Goal: Information Seeking & Learning: Learn about a topic

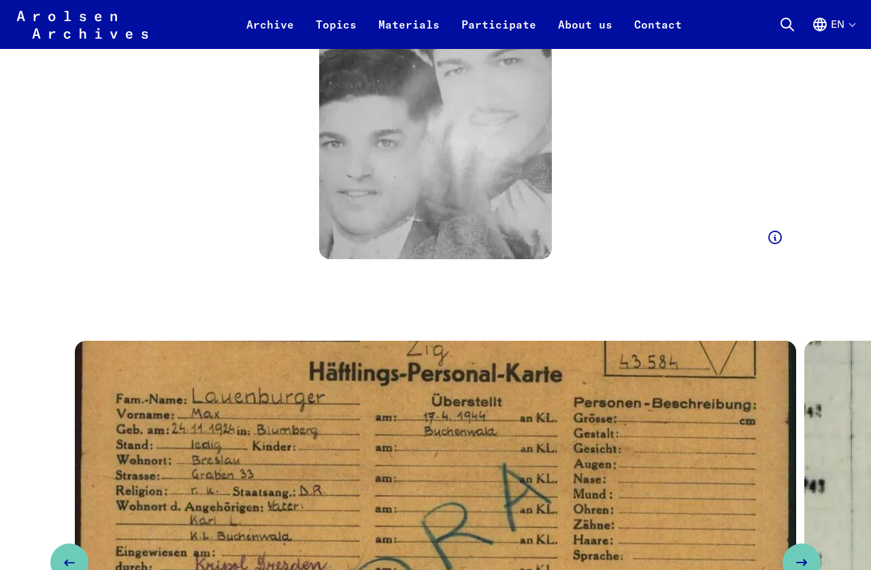
scroll to position [3379, 0]
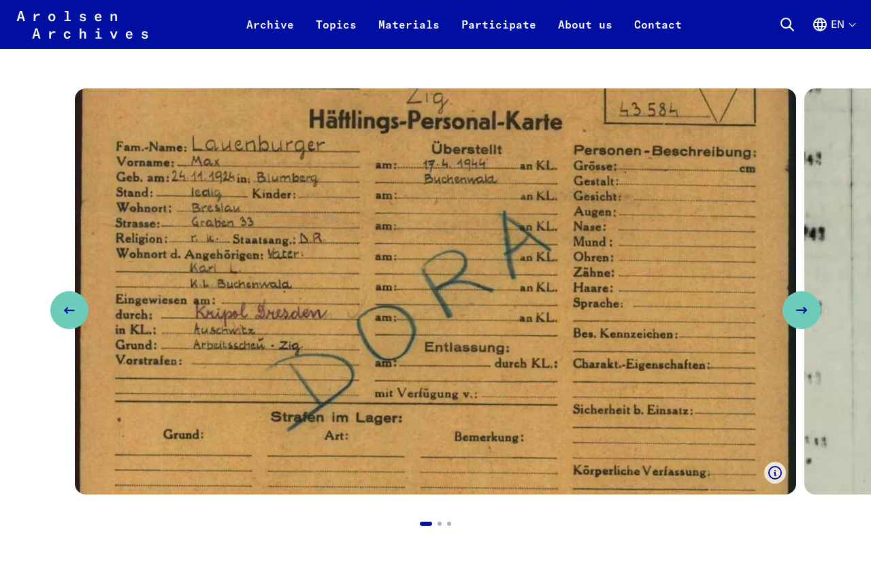
click at [809, 302] on icon "Next slide" at bounding box center [801, 310] width 16 height 16
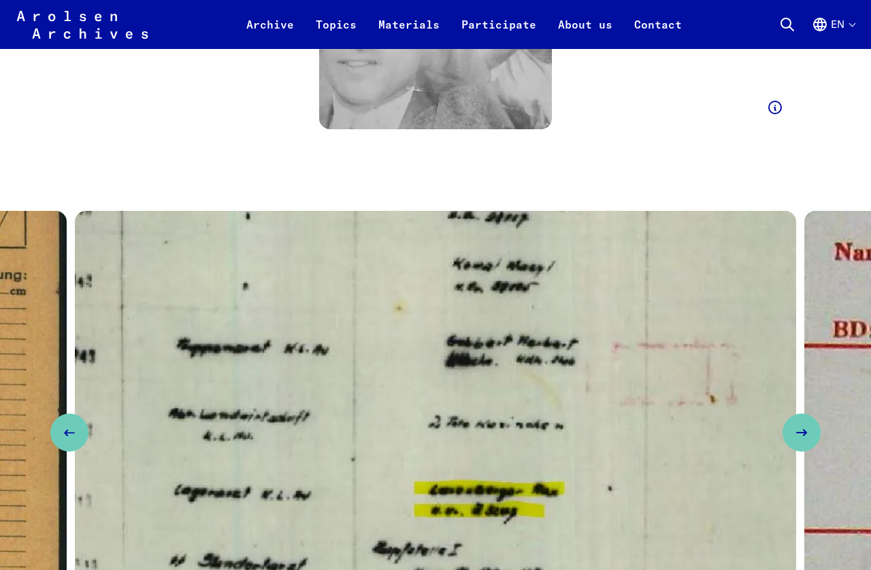
click at [804, 414] on button "Next slide" at bounding box center [801, 433] width 38 height 38
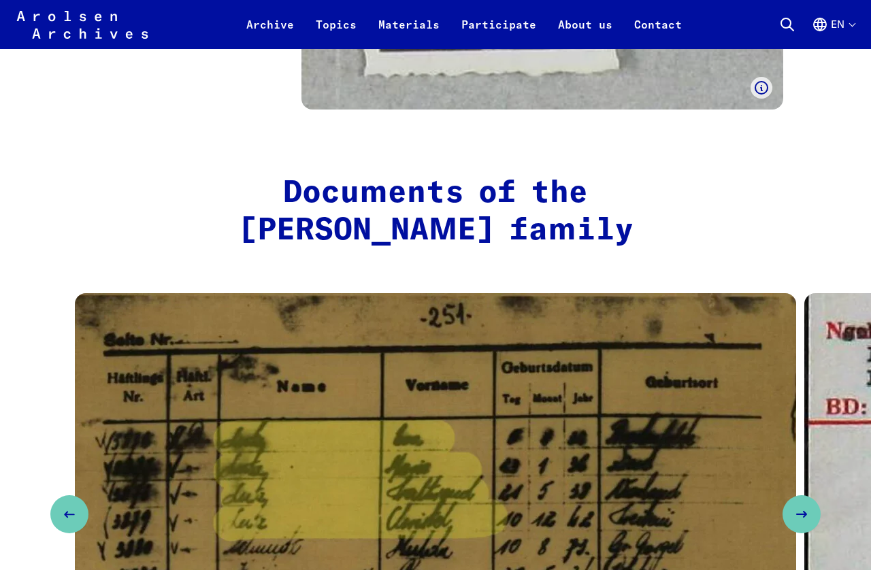
scroll to position [5524, 0]
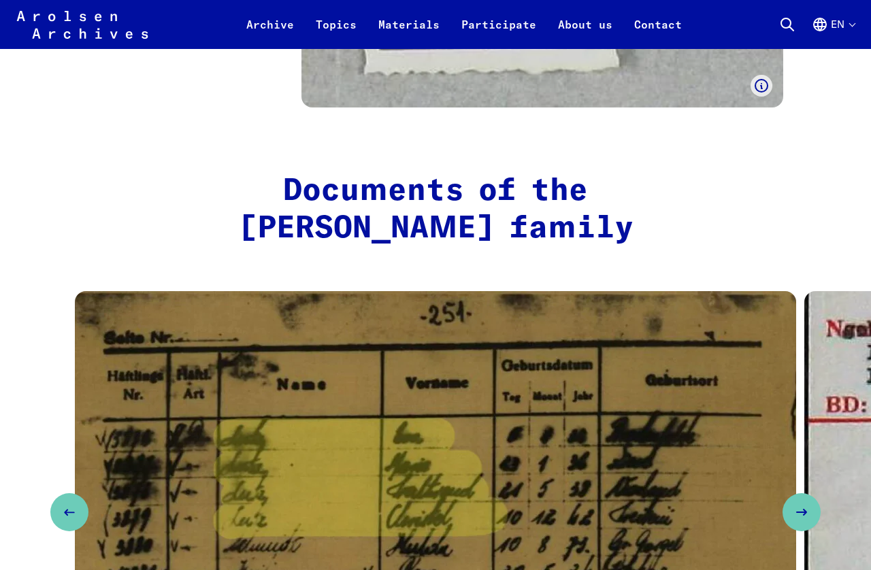
click at [803, 504] on icon "Next slide" at bounding box center [801, 512] width 16 height 16
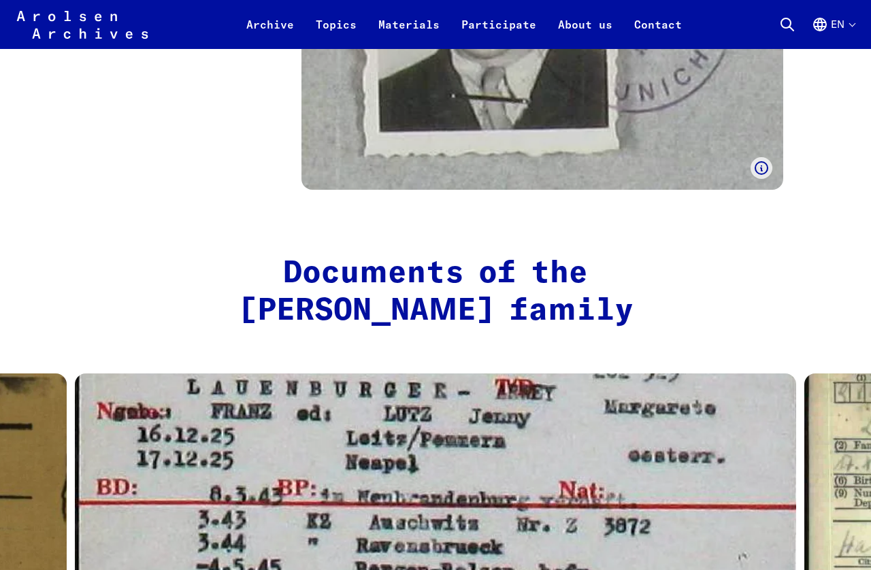
scroll to position [5443, 0]
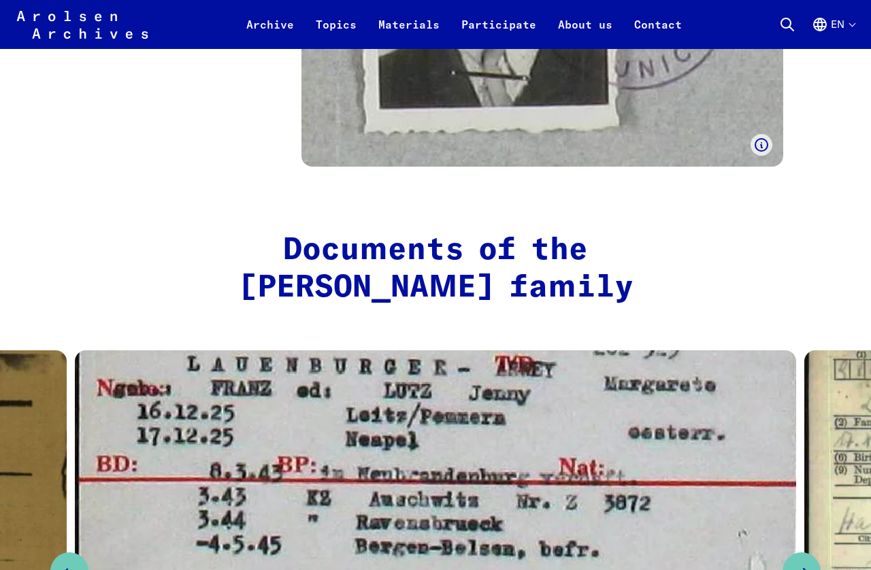
click at [802, 563] on icon "Next slide" at bounding box center [801, 571] width 16 height 16
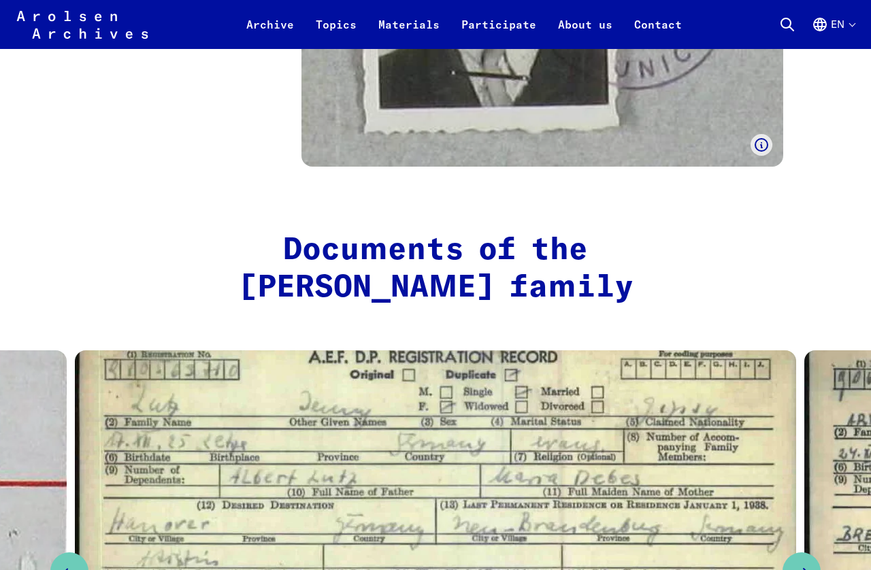
click at [809, 563] on icon "Next slide" at bounding box center [801, 571] width 16 height 16
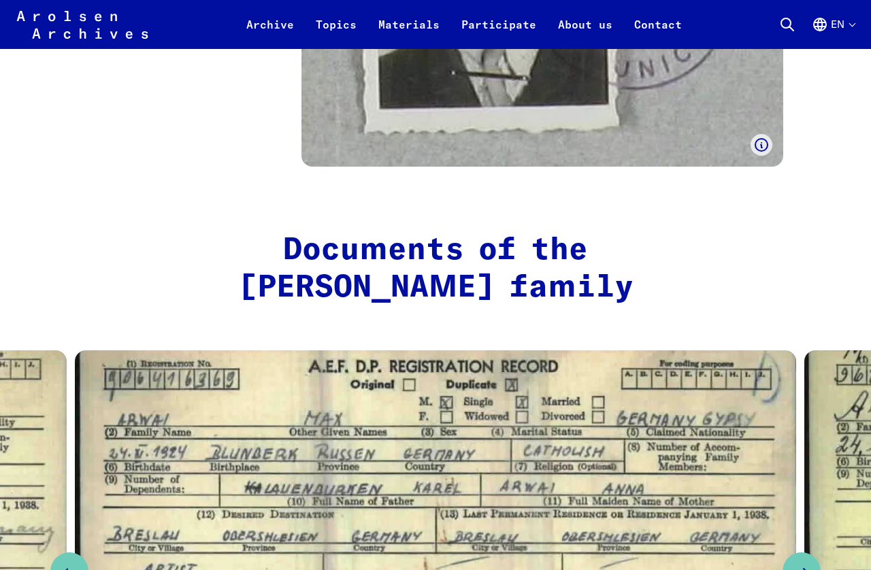
click at [805, 563] on icon "Next slide" at bounding box center [801, 571] width 16 height 16
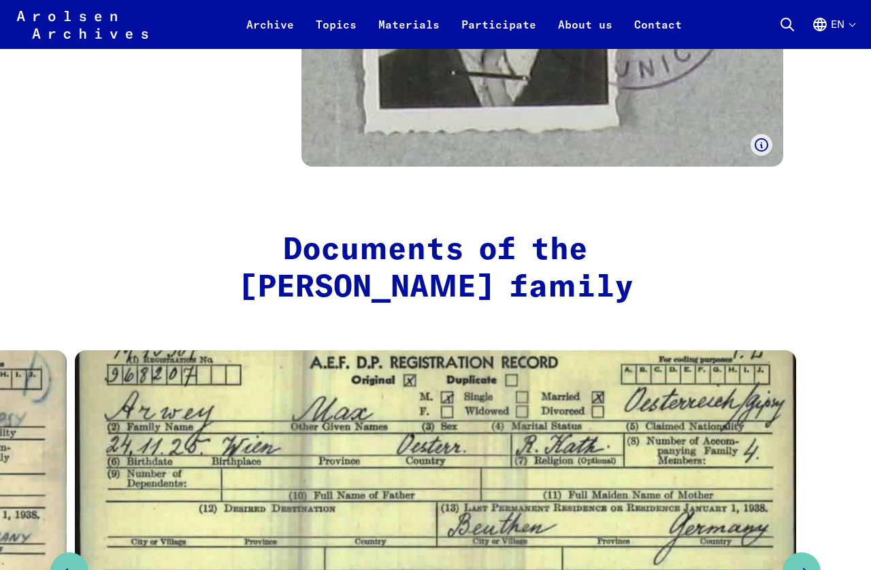
click at [796, 552] on button "Next slide" at bounding box center [801, 571] width 38 height 38
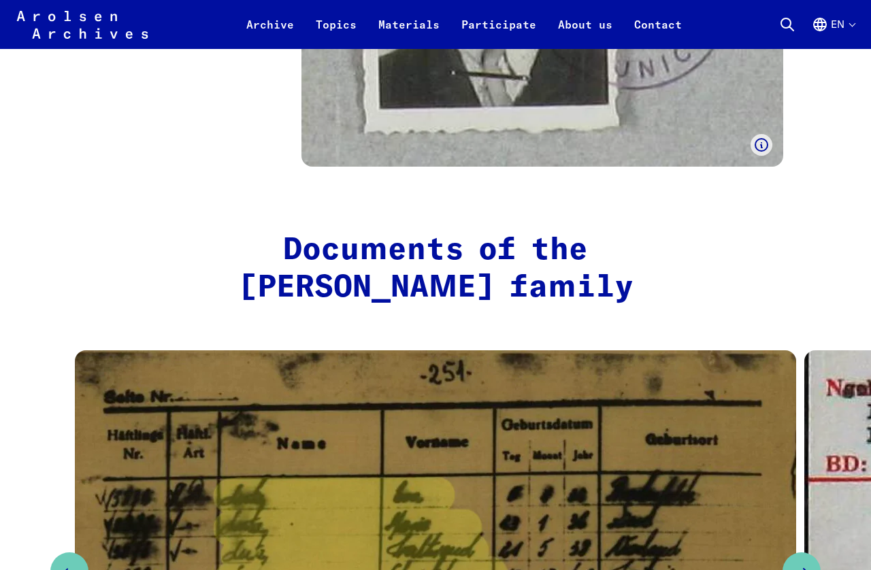
click at [806, 569] on use "Next slide" at bounding box center [801, 571] width 10 height 5
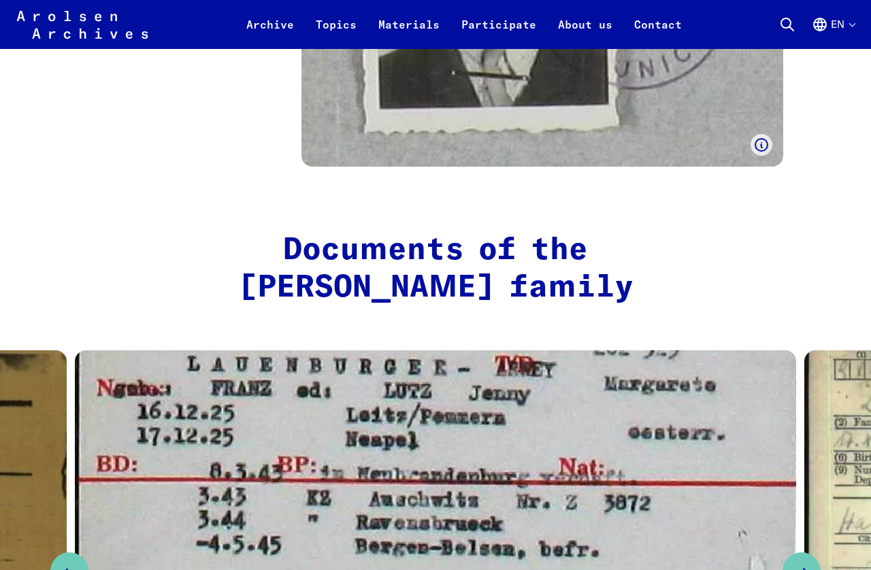
click at [809, 563] on icon "Next slide" at bounding box center [801, 571] width 16 height 16
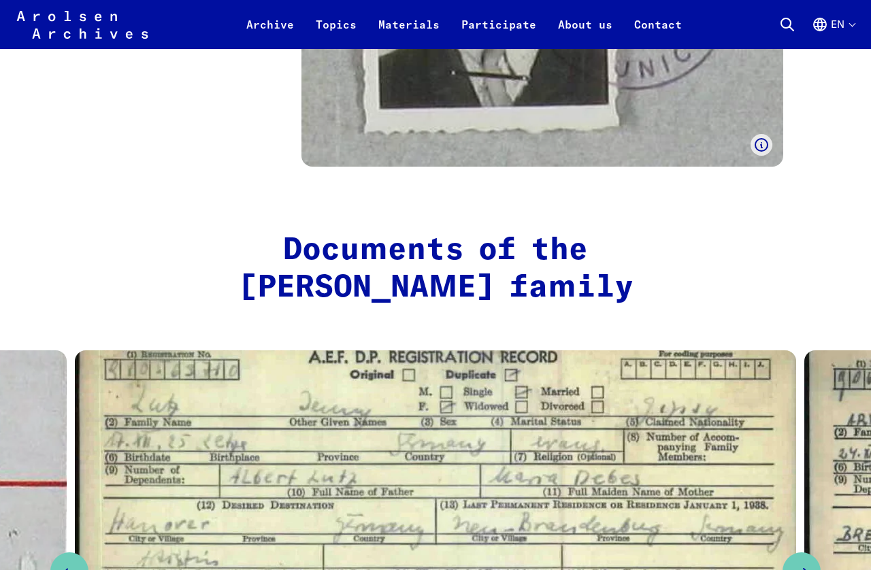
click at [796, 552] on button "Next slide" at bounding box center [801, 571] width 38 height 38
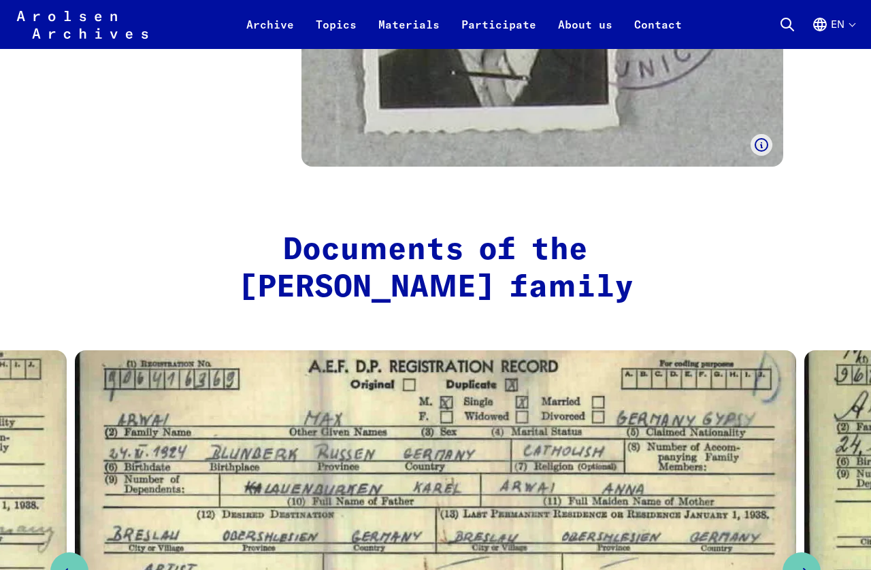
click at [804, 563] on icon "Next slide" at bounding box center [801, 571] width 16 height 16
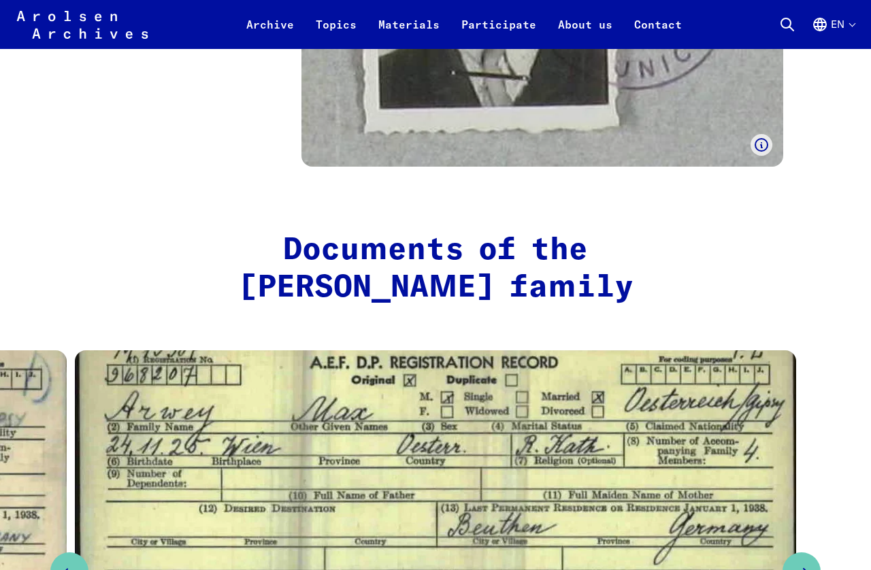
click at [809, 563] on icon "Next slide" at bounding box center [801, 571] width 16 height 16
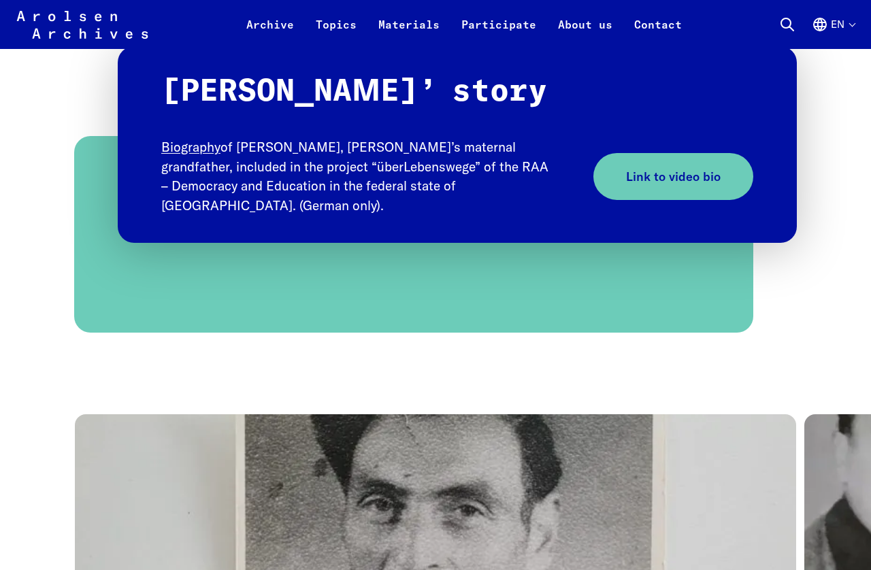
scroll to position [7268, 0]
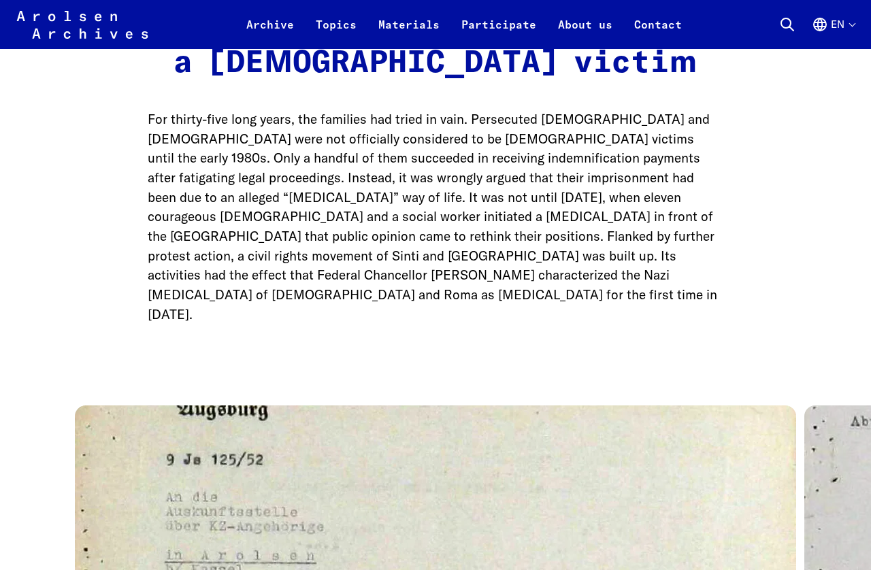
scroll to position [8182, 0]
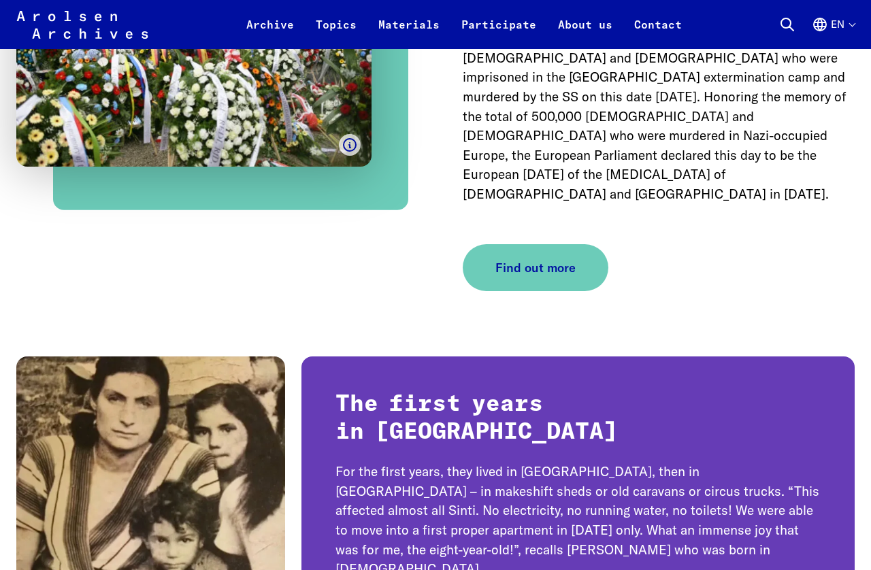
scroll to position [10693, 0]
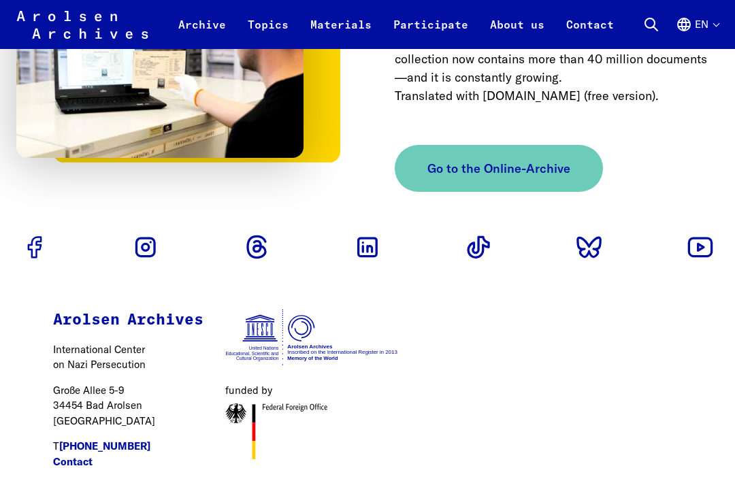
scroll to position [5354, 0]
